Goal: Task Accomplishment & Management: Manage account settings

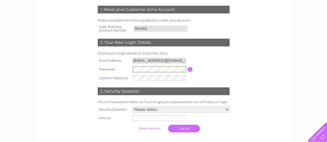
scroll to position [74, 0]
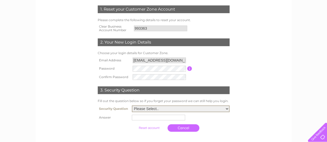
click at [154, 111] on select "Please Select.. In what town or city was your first job? In what town or city d…" at bounding box center [181, 109] width 98 height 7
select select "4"
click at [132, 106] on select "Please Select.. In what town or city was your first job? In what town or city d…" at bounding box center [181, 109] width 98 height 7
click at [150, 120] on input "text" at bounding box center [158, 118] width 53 height 6
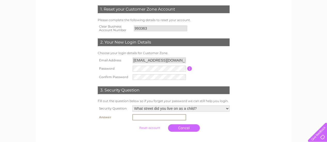
type input "Pladda Drive"
click at [152, 128] on input "submit" at bounding box center [149, 127] width 32 height 7
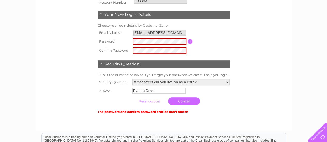
scroll to position [102, 0]
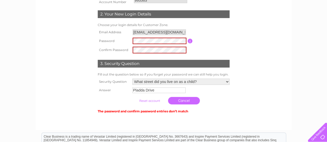
click at [188, 40] on input "button" at bounding box center [189, 41] width 5 height 5
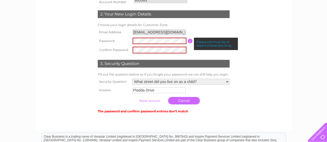
click at [187, 47] on table "Email Address info@movebetterphysio.com Password Password must be at least 6 ch…" at bounding box center [163, 41] width 134 height 27
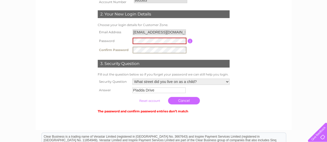
click at [117, 51] on tr "Confirm Password" at bounding box center [163, 49] width 134 height 9
click at [204, 50] on table "Email Address info@movebetterphysio.com Password Password must be at least 6 ch…" at bounding box center [163, 41] width 134 height 27
click at [151, 103] on input "submit" at bounding box center [149, 100] width 32 height 7
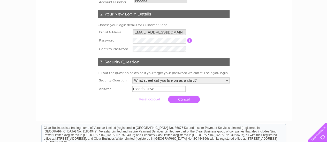
click at [149, 99] on input "submit" at bounding box center [149, 99] width 32 height 7
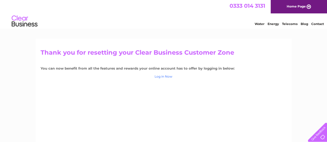
click at [163, 76] on link "Log in Now" at bounding box center [163, 77] width 18 height 4
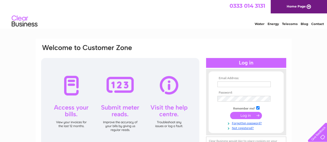
click at [228, 86] on input "text" at bounding box center [243, 85] width 53 height 6
type input "info@movebetterphysio.com"
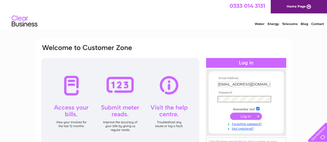
click at [243, 115] on input "submit" at bounding box center [246, 116] width 32 height 7
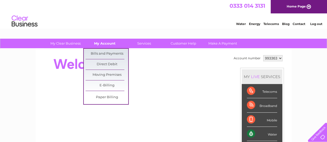
click at [106, 44] on link "My Account" at bounding box center [104, 44] width 43 height 10
click at [106, 54] on link "Bills and Payments" at bounding box center [106, 54] width 43 height 10
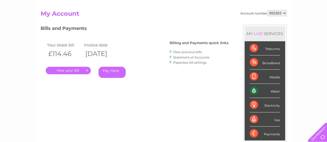
scroll to position [38, 0]
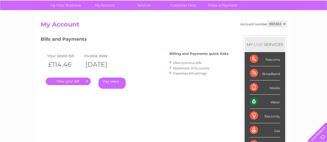
click at [194, 62] on link "View previous bills" at bounding box center [187, 63] width 28 height 4
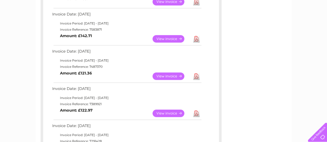
scroll to position [242, 0]
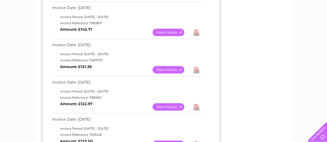
click at [167, 108] on link "View" at bounding box center [171, 106] width 38 height 7
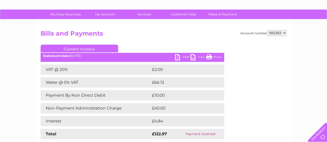
scroll to position [27, 0]
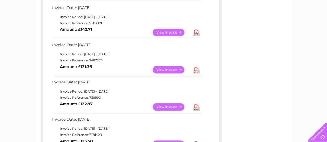
scroll to position [221, 0]
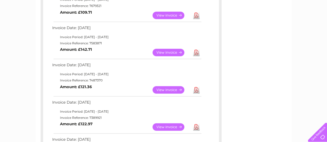
click at [166, 91] on link "View" at bounding box center [171, 89] width 38 height 7
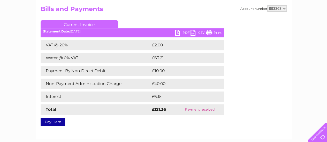
scroll to position [39, 0]
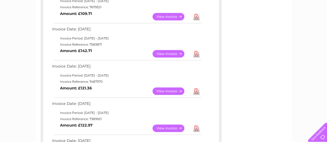
click at [169, 55] on link "View" at bounding box center [171, 53] width 38 height 7
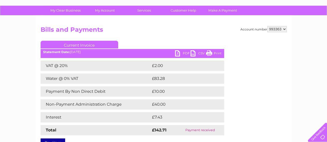
scroll to position [32, 0]
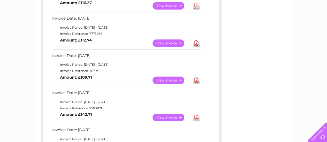
scroll to position [157, 0]
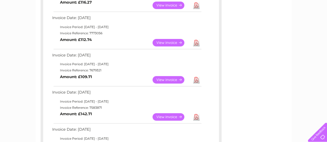
click at [161, 79] on link "View" at bounding box center [171, 79] width 38 height 7
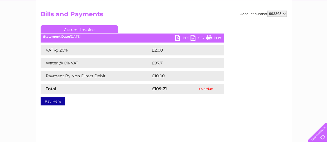
scroll to position [49, 0]
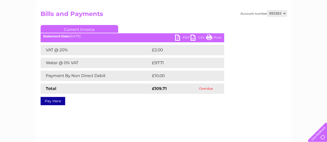
click at [180, 36] on link "PDF" at bounding box center [182, 38] width 15 height 7
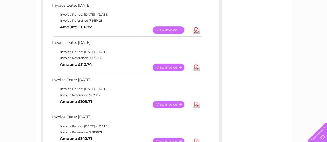
scroll to position [132, 0]
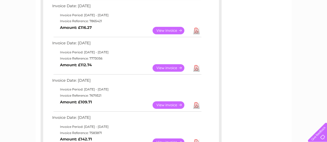
click at [163, 66] on link "View" at bounding box center [171, 67] width 38 height 7
click at [166, 66] on link "View" at bounding box center [171, 67] width 38 height 7
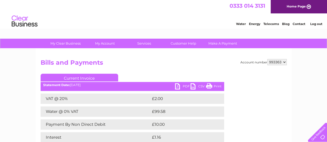
click at [185, 84] on link "PDF" at bounding box center [182, 86] width 15 height 7
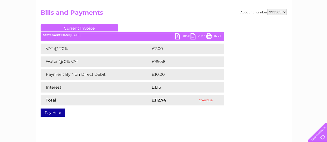
scroll to position [50, 0]
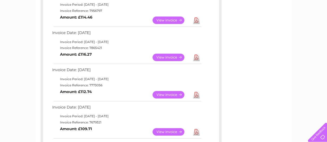
scroll to position [93, 0]
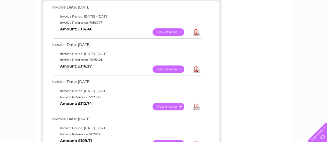
click at [157, 67] on link "View" at bounding box center [171, 69] width 38 height 7
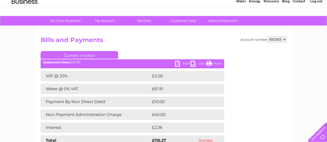
scroll to position [45, 0]
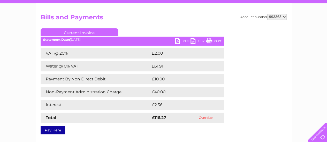
click at [179, 42] on link "PDF" at bounding box center [182, 41] width 15 height 7
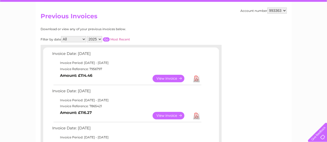
scroll to position [47, 0]
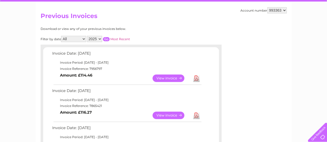
click at [161, 79] on link "View" at bounding box center [171, 78] width 38 height 7
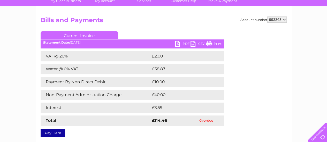
scroll to position [69, 0]
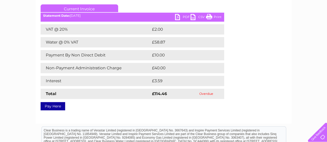
click at [177, 18] on link "PDF" at bounding box center [182, 17] width 15 height 7
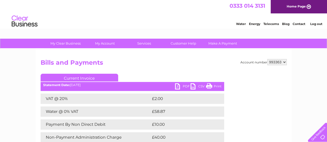
click at [315, 23] on link "Log out" at bounding box center [316, 24] width 12 height 4
